Goal: Check status

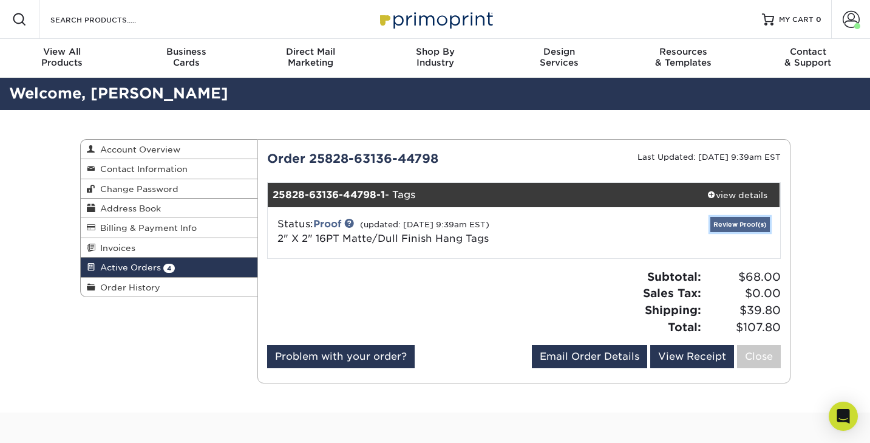
click at [744, 226] on link "Review Proof(s)" at bounding box center [741, 224] width 60 height 15
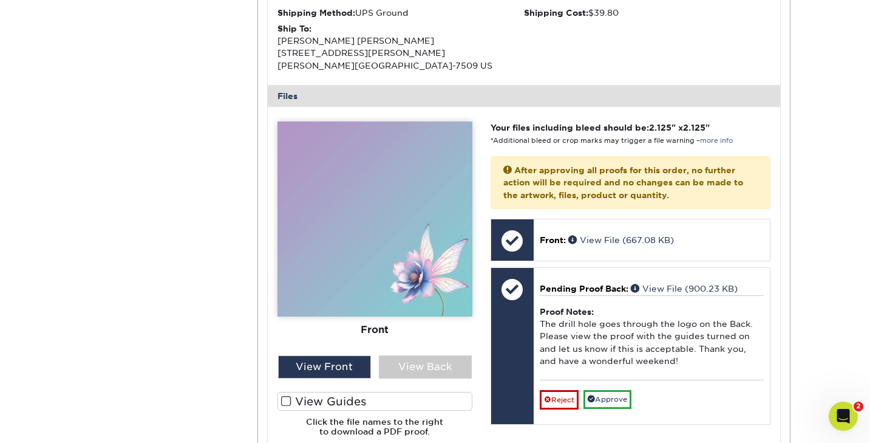
scroll to position [406, 0]
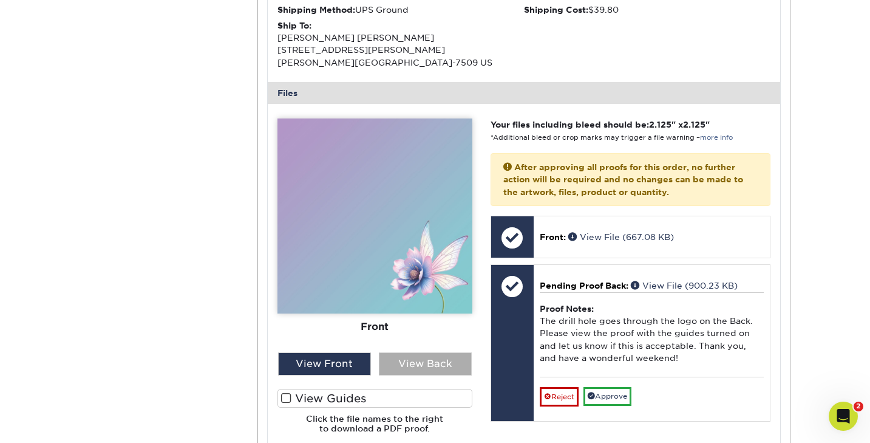
click at [409, 363] on div "View Back" at bounding box center [425, 363] width 93 height 23
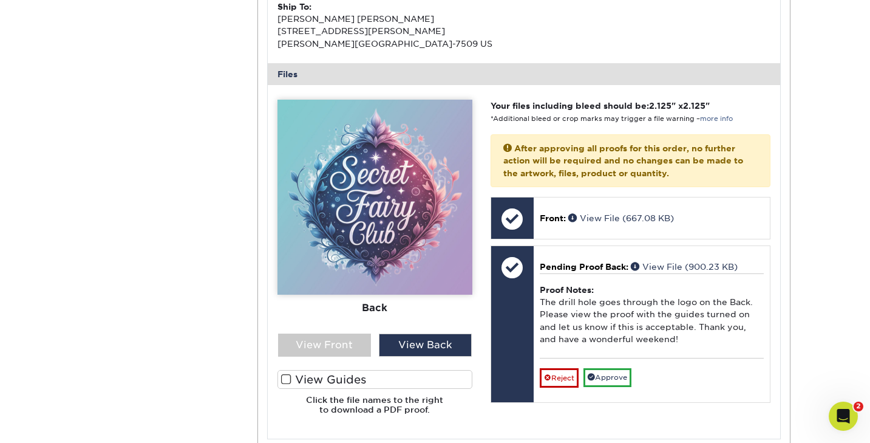
scroll to position [434, 0]
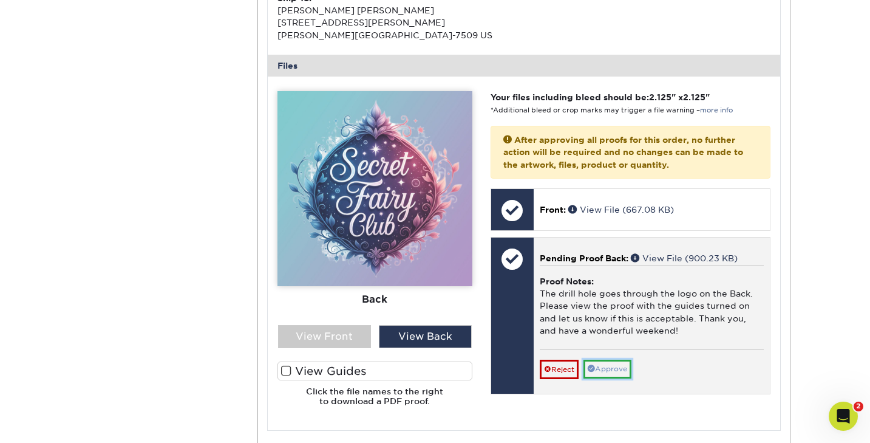
click at [606, 369] on link "Approve" at bounding box center [608, 369] width 48 height 19
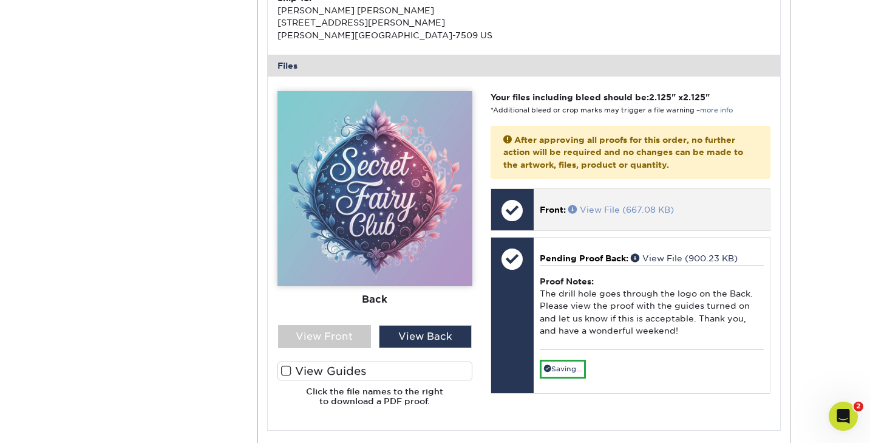
click at [571, 214] on link "View File (667.08 KB)" at bounding box center [622, 210] width 106 height 10
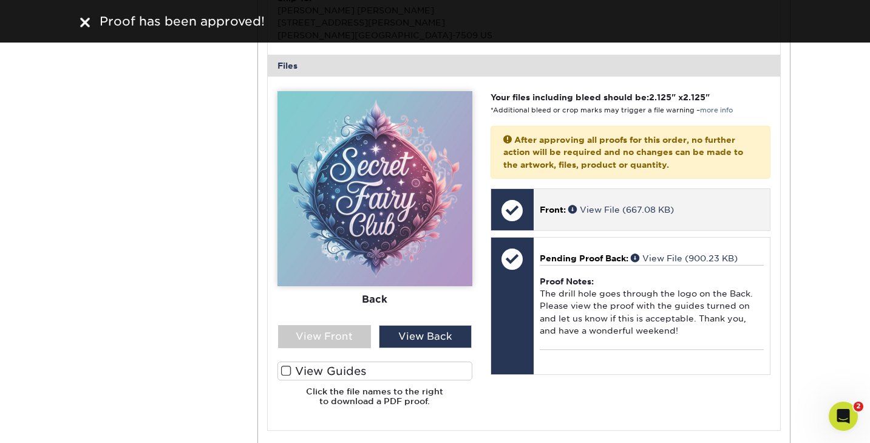
click at [527, 208] on div at bounding box center [512, 210] width 43 height 43
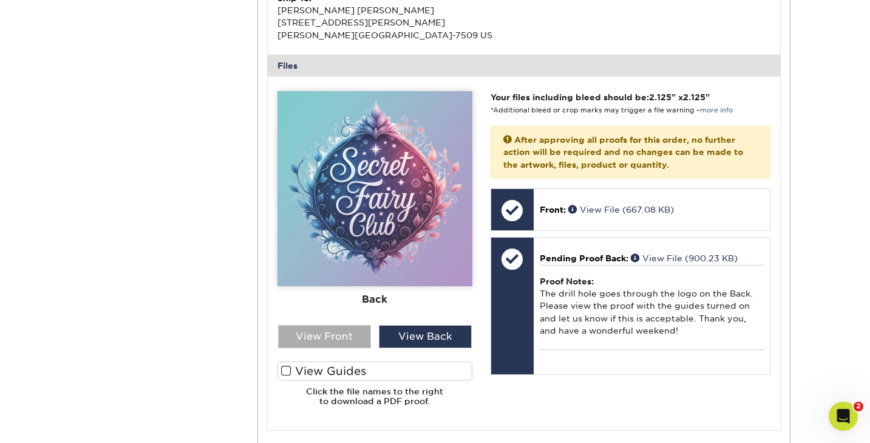
click at [327, 341] on div "View Front" at bounding box center [324, 336] width 93 height 23
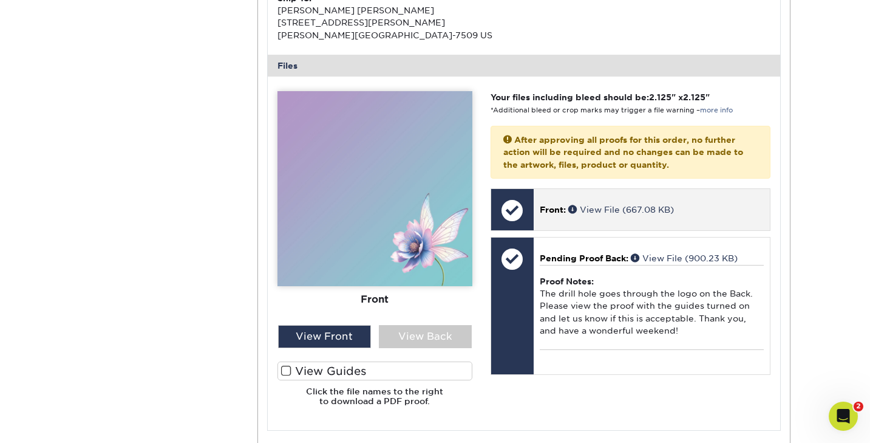
click at [517, 214] on div at bounding box center [512, 210] width 43 height 43
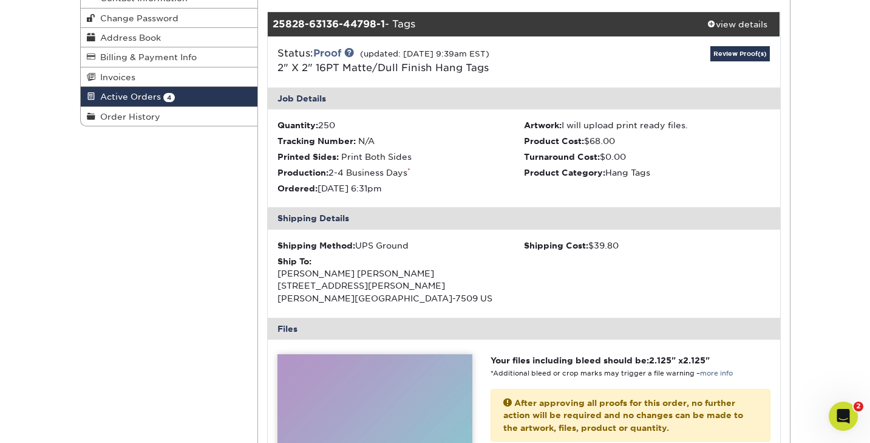
scroll to position [171, 0]
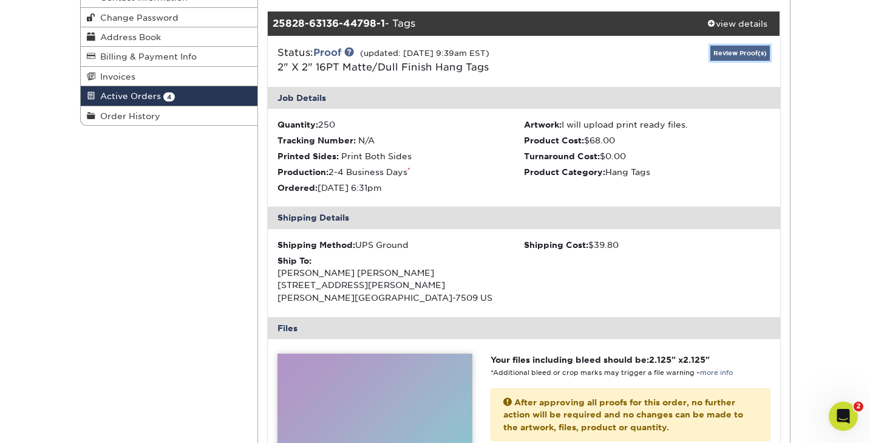
click at [736, 54] on link "Review Proof(s)" at bounding box center [741, 53] width 60 height 15
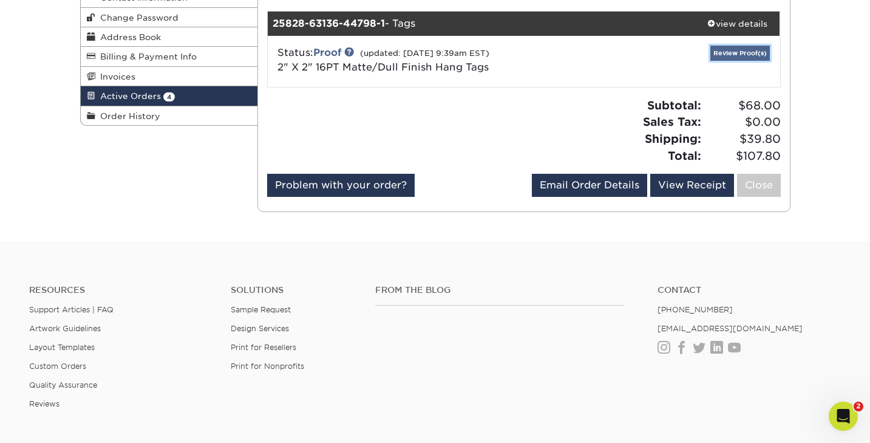
click at [736, 54] on link "Review Proof(s)" at bounding box center [741, 53] width 60 height 15
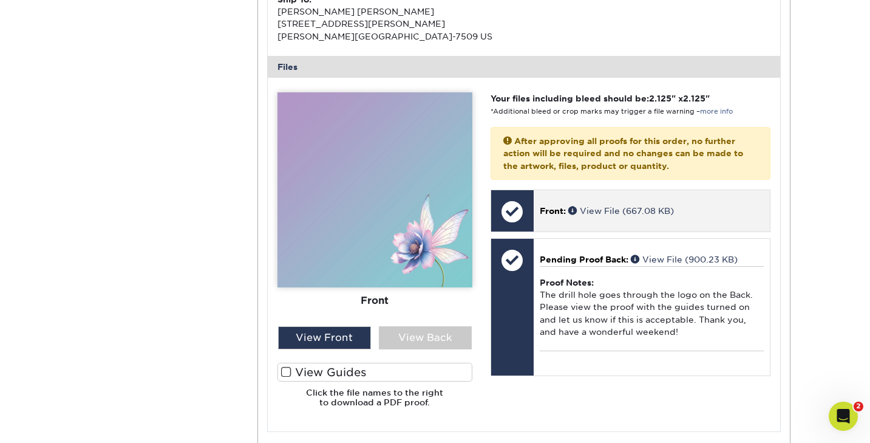
scroll to position [434, 0]
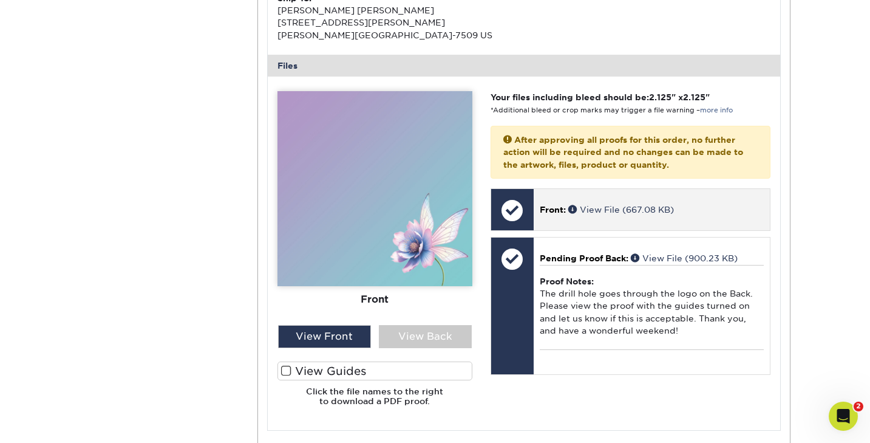
click at [523, 217] on div at bounding box center [512, 210] width 43 height 43
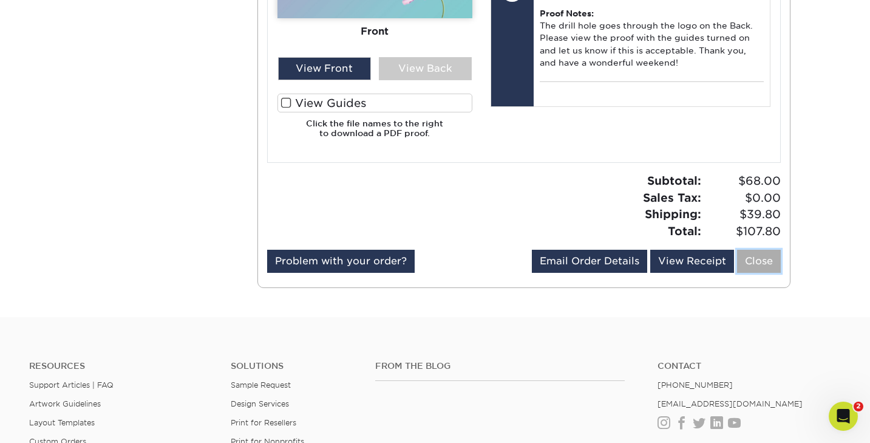
click at [766, 257] on link "Close" at bounding box center [759, 261] width 44 height 23
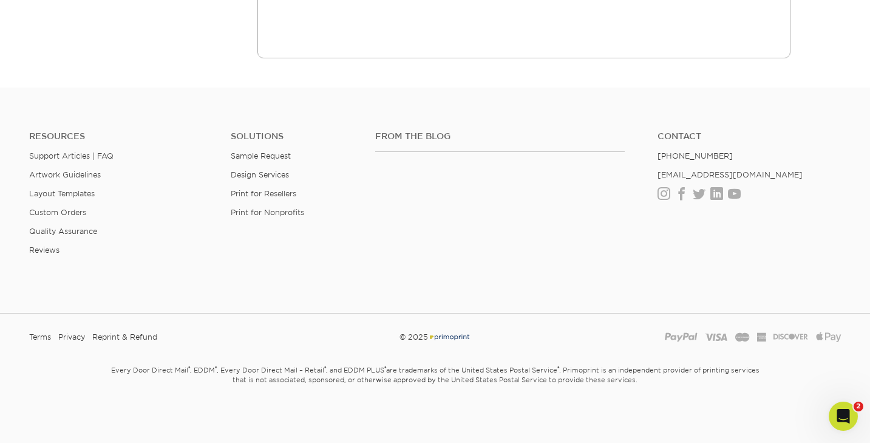
scroll to position [0, 0]
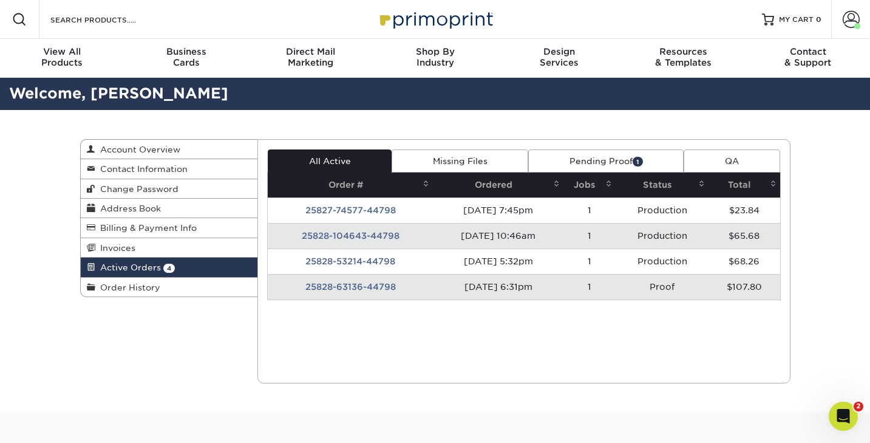
click at [368, 286] on td "25828-63136-44798" at bounding box center [350, 287] width 165 height 26
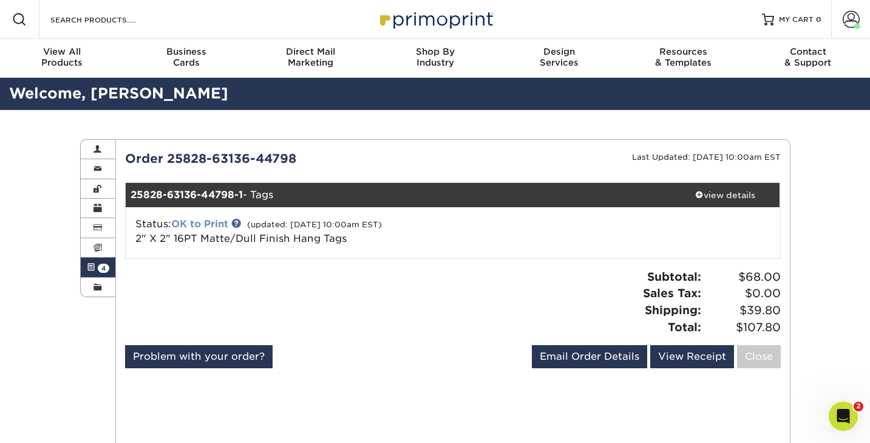
click at [213, 224] on link "OK to Print" at bounding box center [199, 224] width 57 height 12
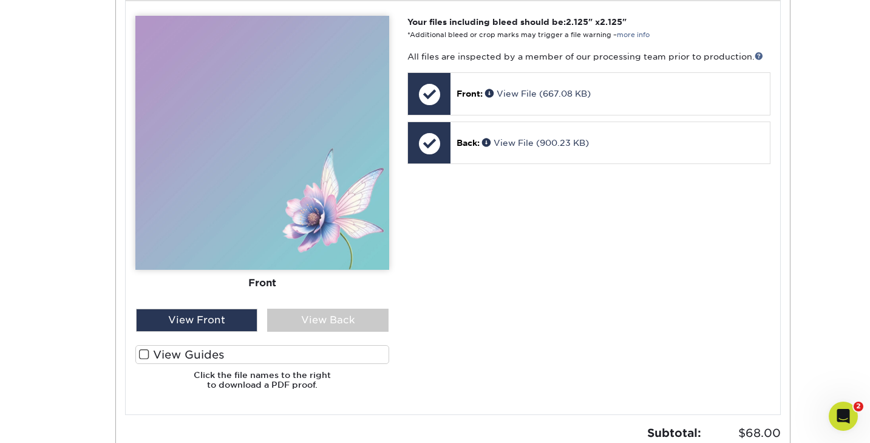
scroll to position [511, 0]
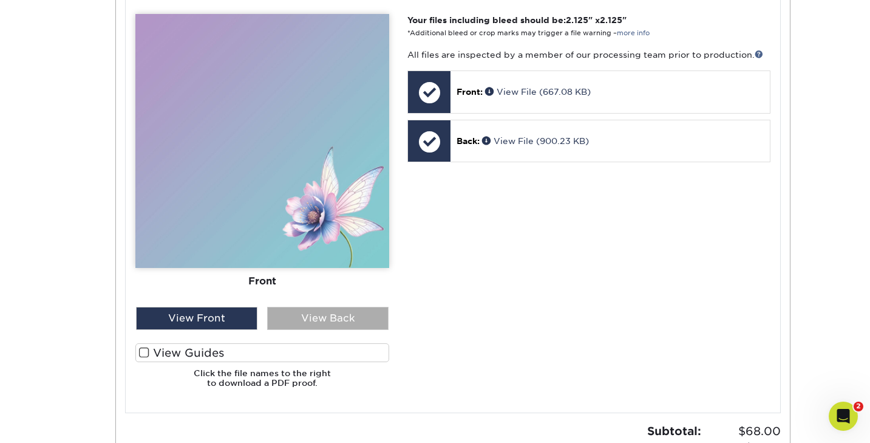
click at [313, 313] on div "View Back" at bounding box center [327, 318] width 121 height 23
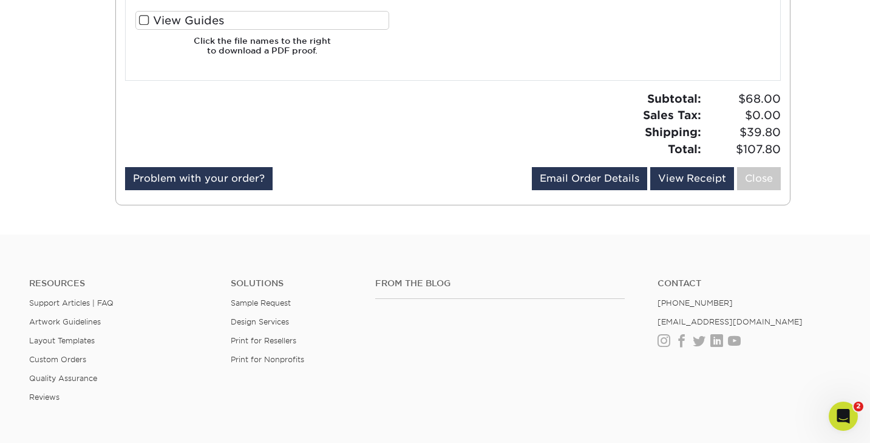
scroll to position [804, 0]
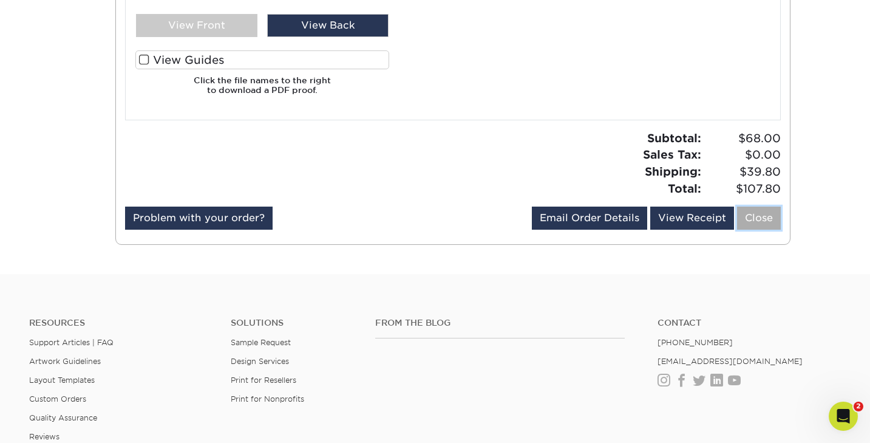
click at [751, 216] on link "Close" at bounding box center [759, 218] width 44 height 23
